Goal: Use online tool/utility: Utilize a website feature to perform a specific function

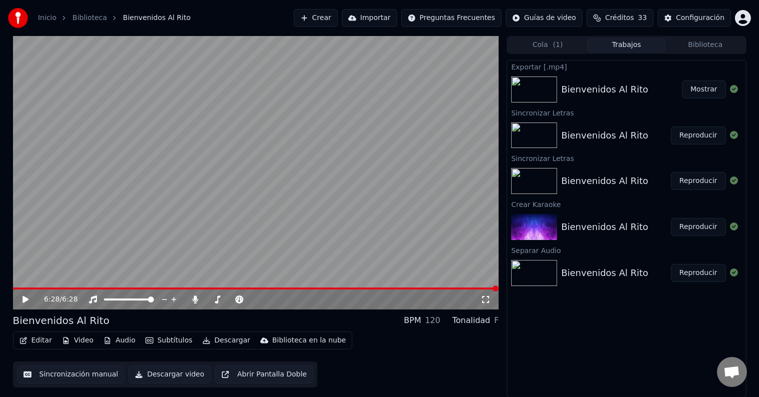
click at [337, 17] on button "Crear" at bounding box center [316, 18] width 44 height 18
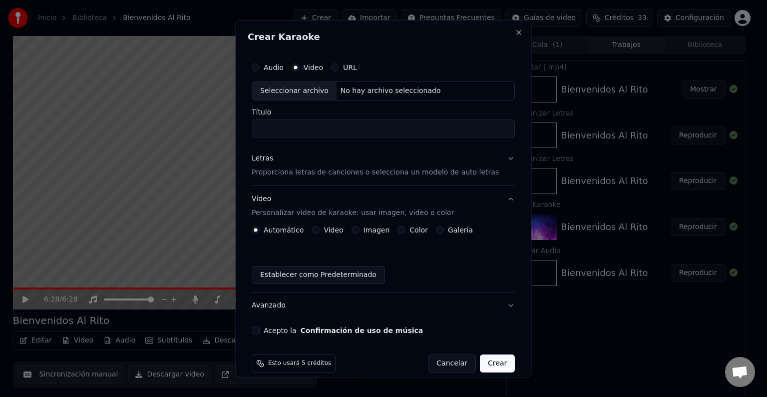
click at [358, 90] on div "No hay archivo seleccionado" at bounding box center [391, 91] width 108 height 10
type input "**********"
click at [270, 158] on div "Letras" at bounding box center [262, 158] width 21 height 10
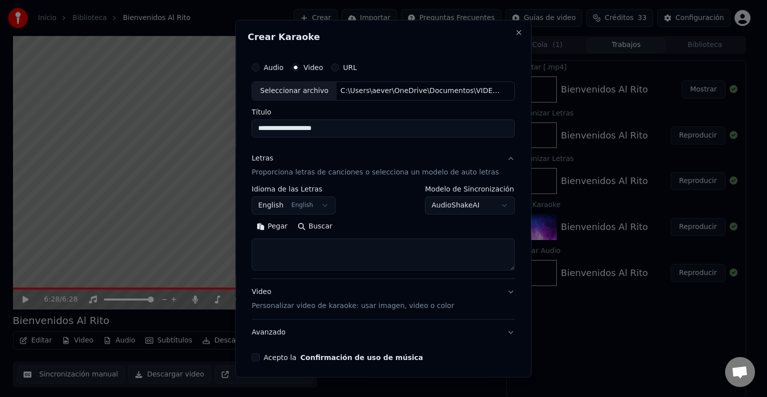
click at [282, 208] on button "English English" at bounding box center [294, 205] width 84 height 18
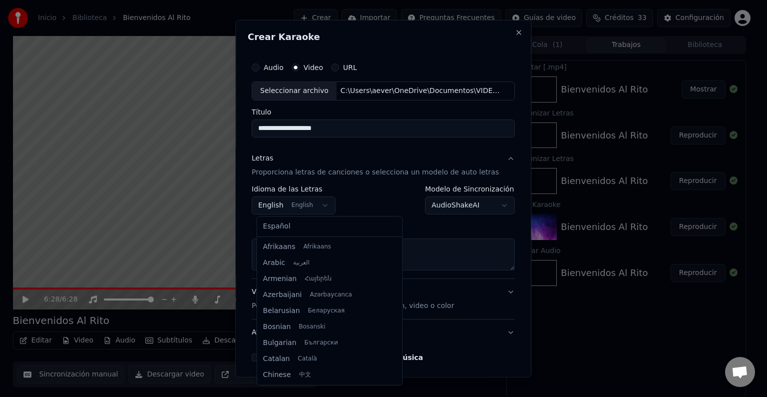
scroll to position [80, 0]
select select "**"
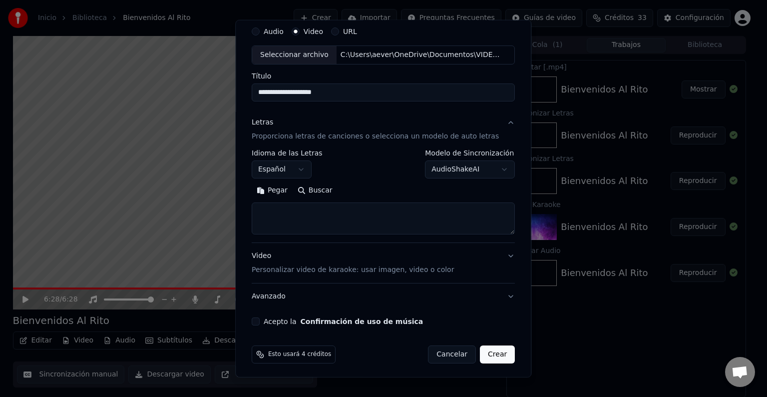
scroll to position [38, 0]
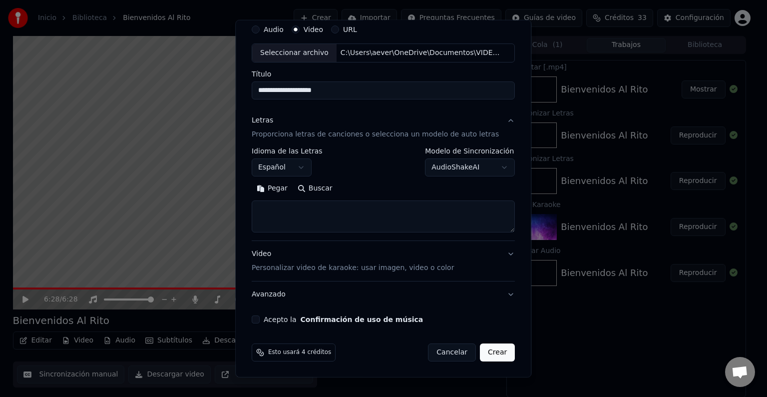
click at [346, 224] on textarea at bounding box center [383, 216] width 263 height 32
paste textarea "**********"
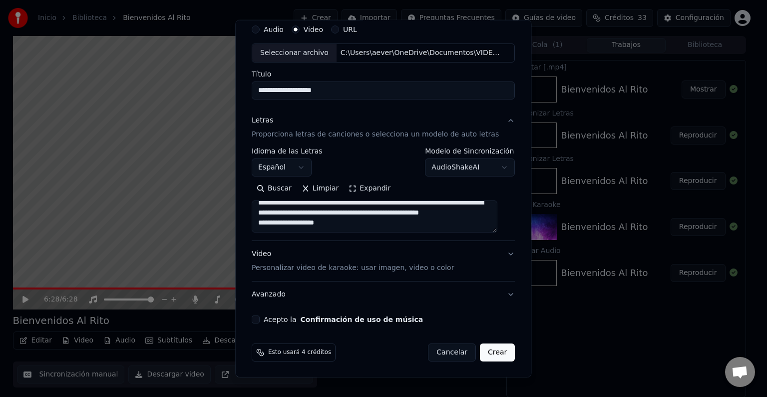
scroll to position [286, 0]
type textarea "**********"
click at [336, 269] on p "Personalizar video de karaoke: usar imagen, video o color" at bounding box center [353, 268] width 202 height 10
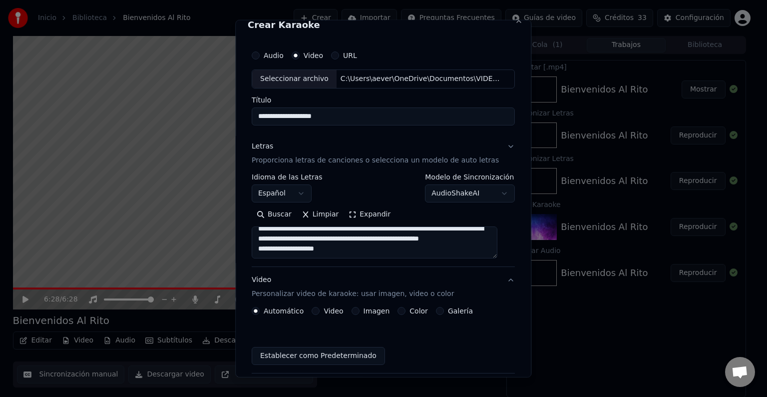
scroll to position [11, 0]
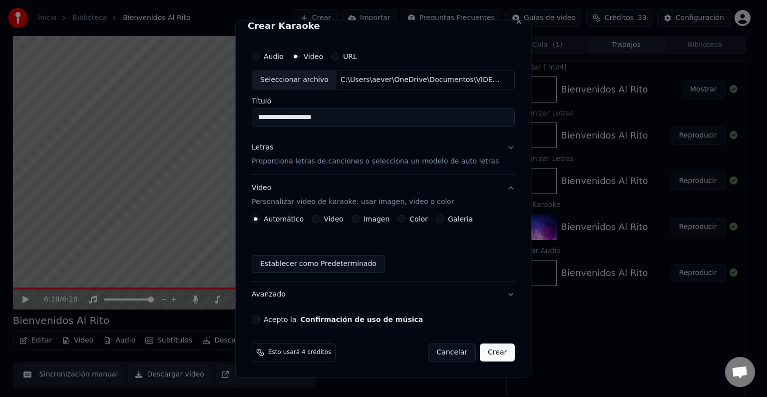
click at [326, 218] on label "Video" at bounding box center [333, 218] width 19 height 7
click at [320, 218] on button "Video" at bounding box center [316, 219] width 8 height 8
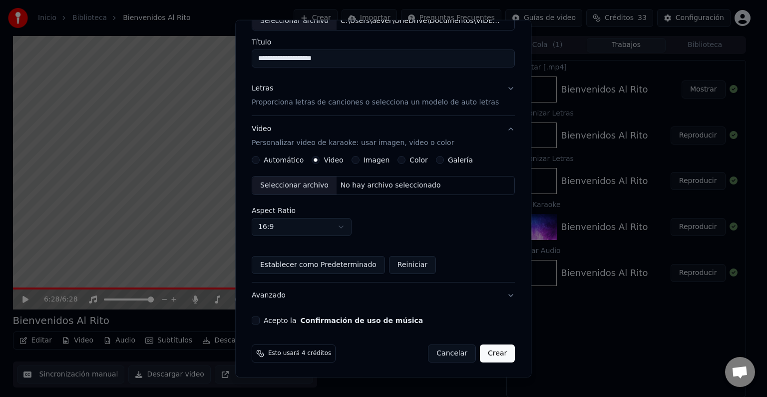
scroll to position [70, 0]
click at [348, 227] on body "Inicio Biblioteca Bienvenidos Al [PERSON_NAME] Importar Preguntas Frecuentes Gu…" at bounding box center [379, 198] width 759 height 397
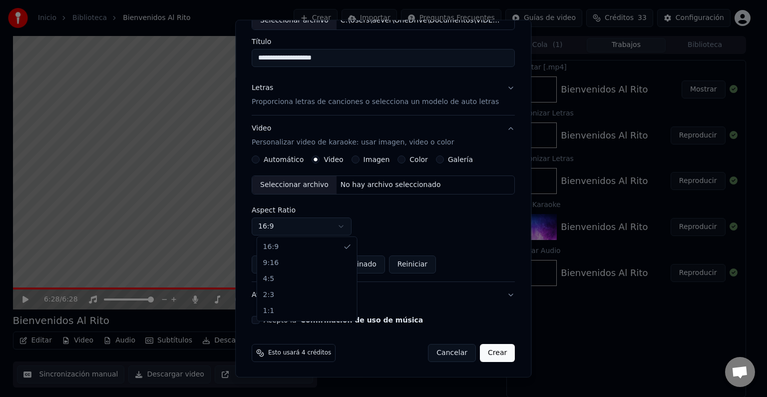
click at [348, 227] on body "Inicio Biblioteca Bienvenidos Al [PERSON_NAME] Importar Preguntas Frecuentes Gu…" at bounding box center [379, 198] width 759 height 397
click at [260, 317] on button "Acepto la Confirmación de uso de música" at bounding box center [256, 320] width 8 height 8
click at [488, 354] on button "Crear" at bounding box center [497, 353] width 35 height 18
click at [483, 353] on button "Crear" at bounding box center [497, 353] width 35 height 18
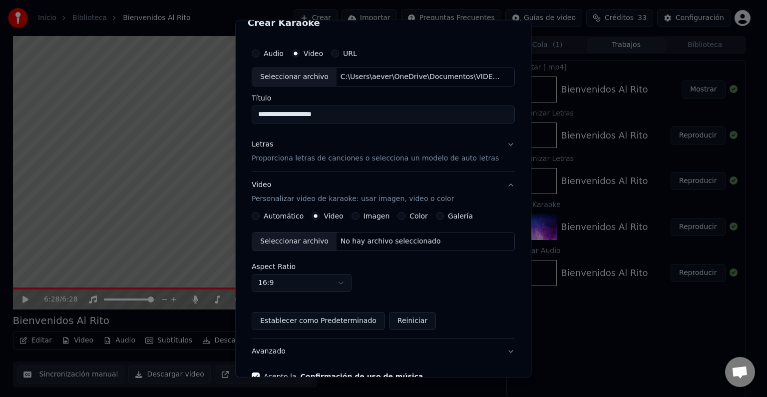
scroll to position [0, 0]
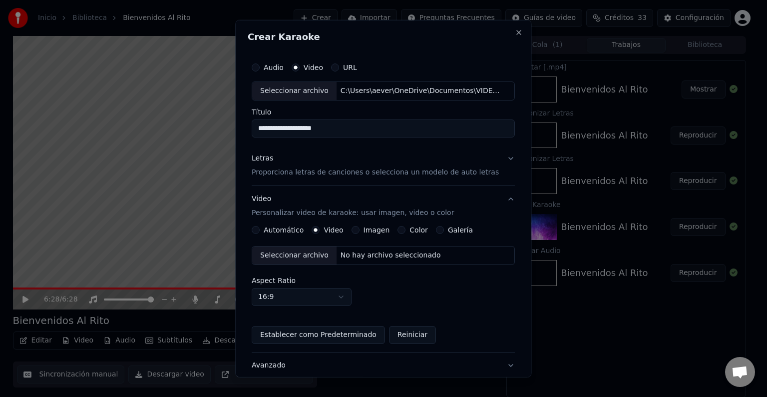
click at [370, 179] on button "Letras Proporciona letras de canciones o selecciona un modelo de auto letras" at bounding box center [383, 165] width 263 height 40
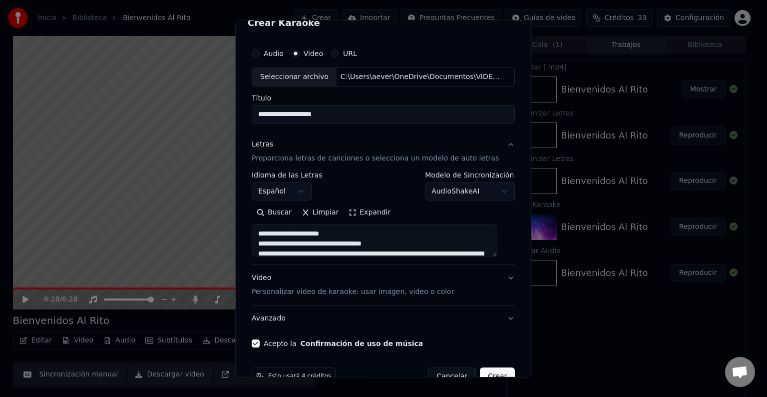
scroll to position [38, 0]
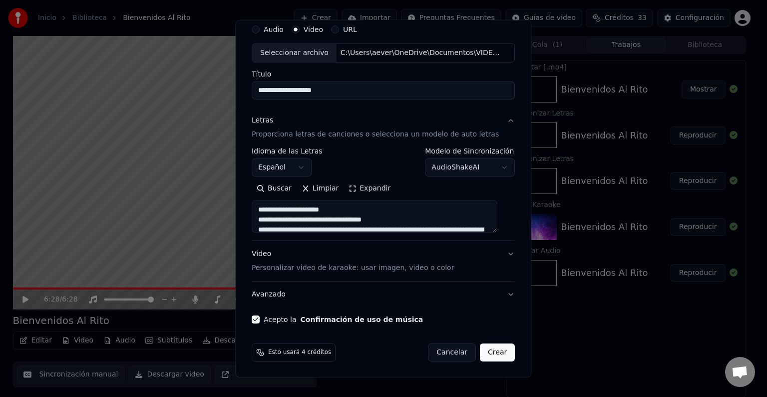
click at [482, 352] on button "Crear" at bounding box center [497, 352] width 35 height 18
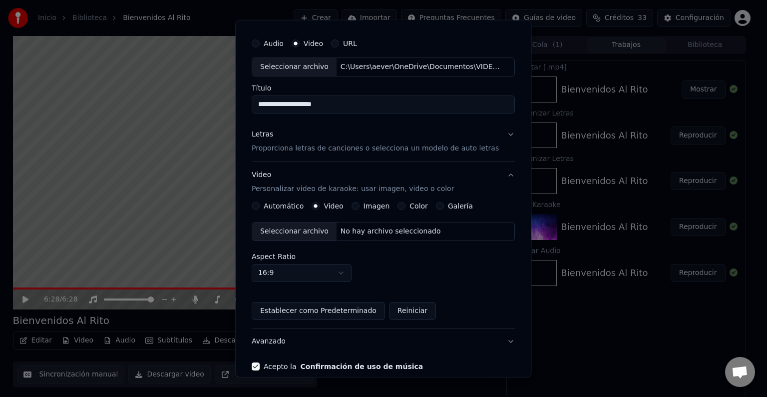
scroll to position [0, 0]
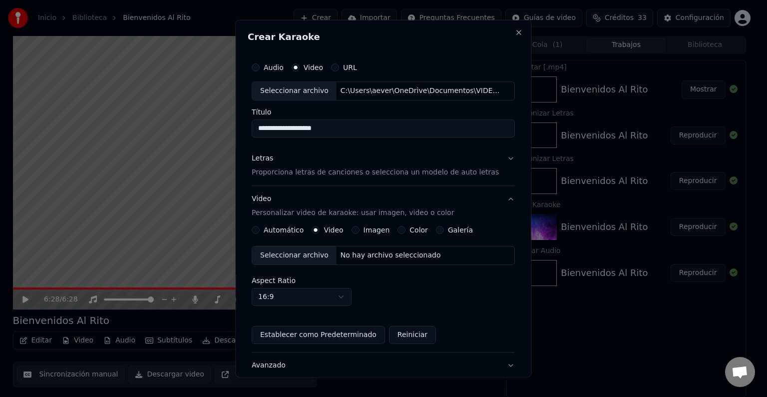
click at [400, 259] on div "No hay archivo seleccionado" at bounding box center [391, 255] width 108 height 10
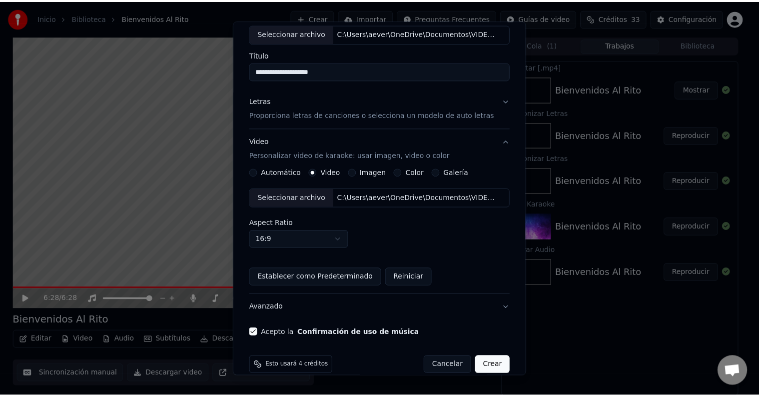
scroll to position [70, 0]
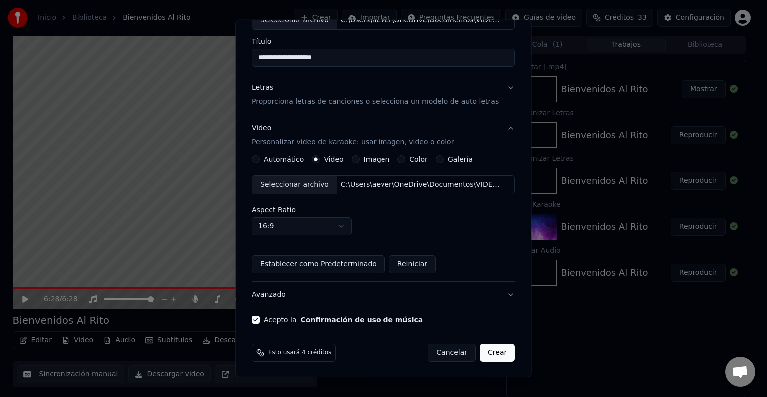
click at [480, 353] on button "Crear" at bounding box center [497, 353] width 35 height 18
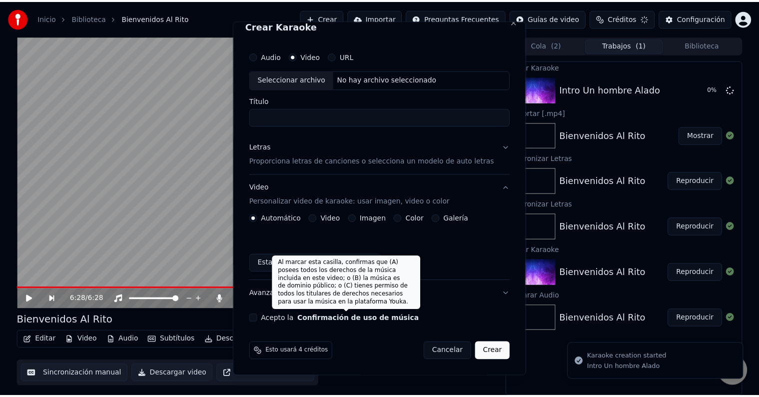
scroll to position [11, 0]
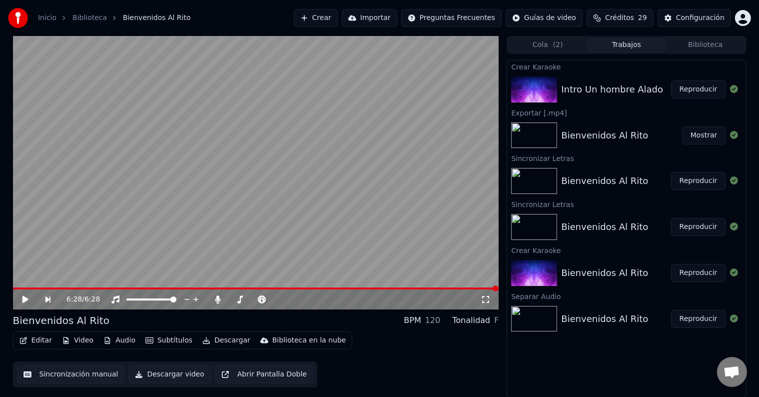
click at [689, 90] on button "Reproducir" at bounding box center [698, 89] width 55 height 18
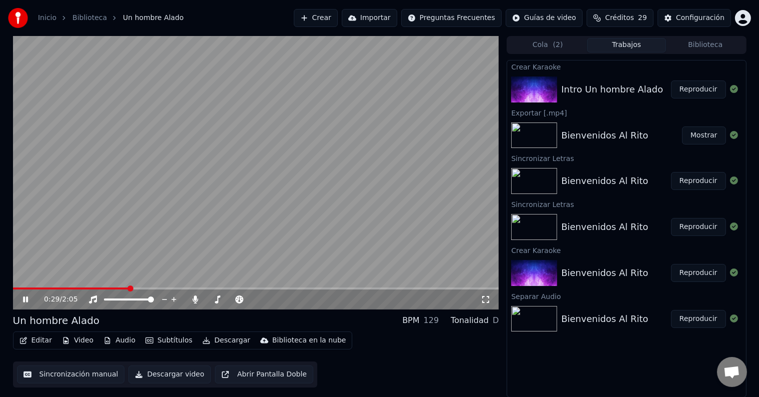
click at [28, 300] on icon at bounding box center [32, 299] width 23 height 8
